Goal: Transaction & Acquisition: Obtain resource

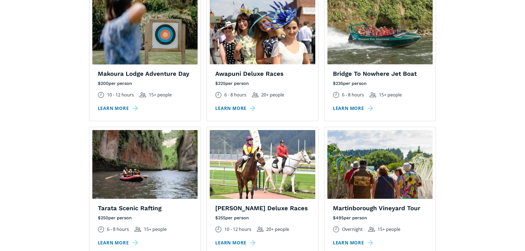
scroll to position [745, 0]
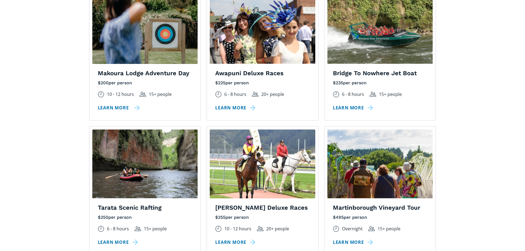
click at [116, 104] on link "Learn more" at bounding box center [119, 108] width 42 height 8
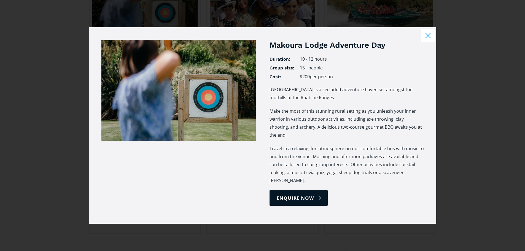
scroll to position [772, 0]
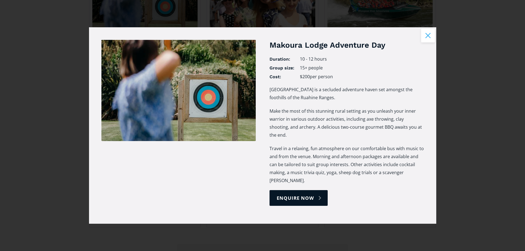
click at [427, 42] on button "Close modal" at bounding box center [428, 36] width 14 height 14
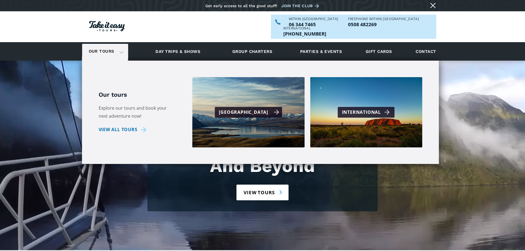
click at [231, 107] on div "[GEOGRAPHIC_DATA]" at bounding box center [248, 112] width 67 height 11
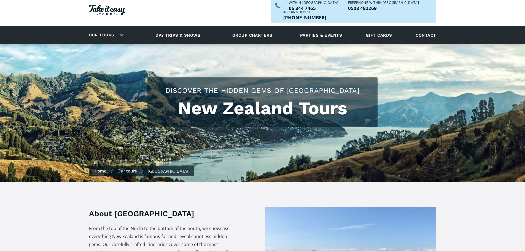
checkbox input "true"
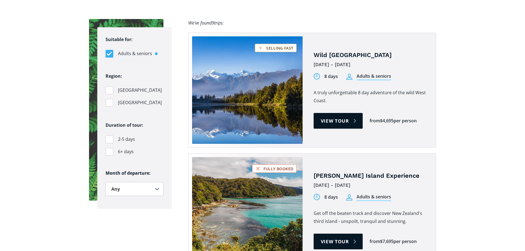
scroll to position [386, 0]
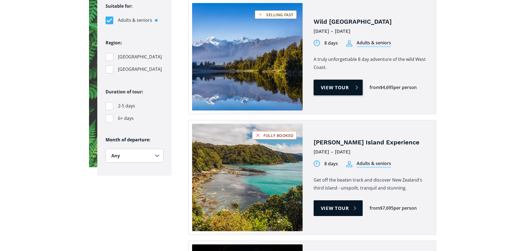
click at [335, 80] on link "View tour" at bounding box center [338, 88] width 49 height 16
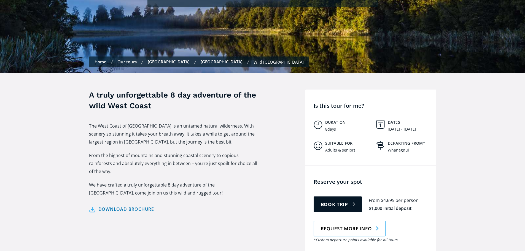
scroll to position [165, 0]
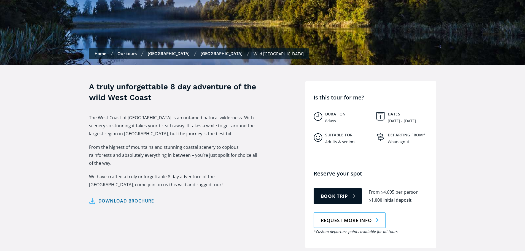
click at [127, 197] on link "Download brochure" at bounding box center [121, 201] width 65 height 8
